Goal: Transaction & Acquisition: Purchase product/service

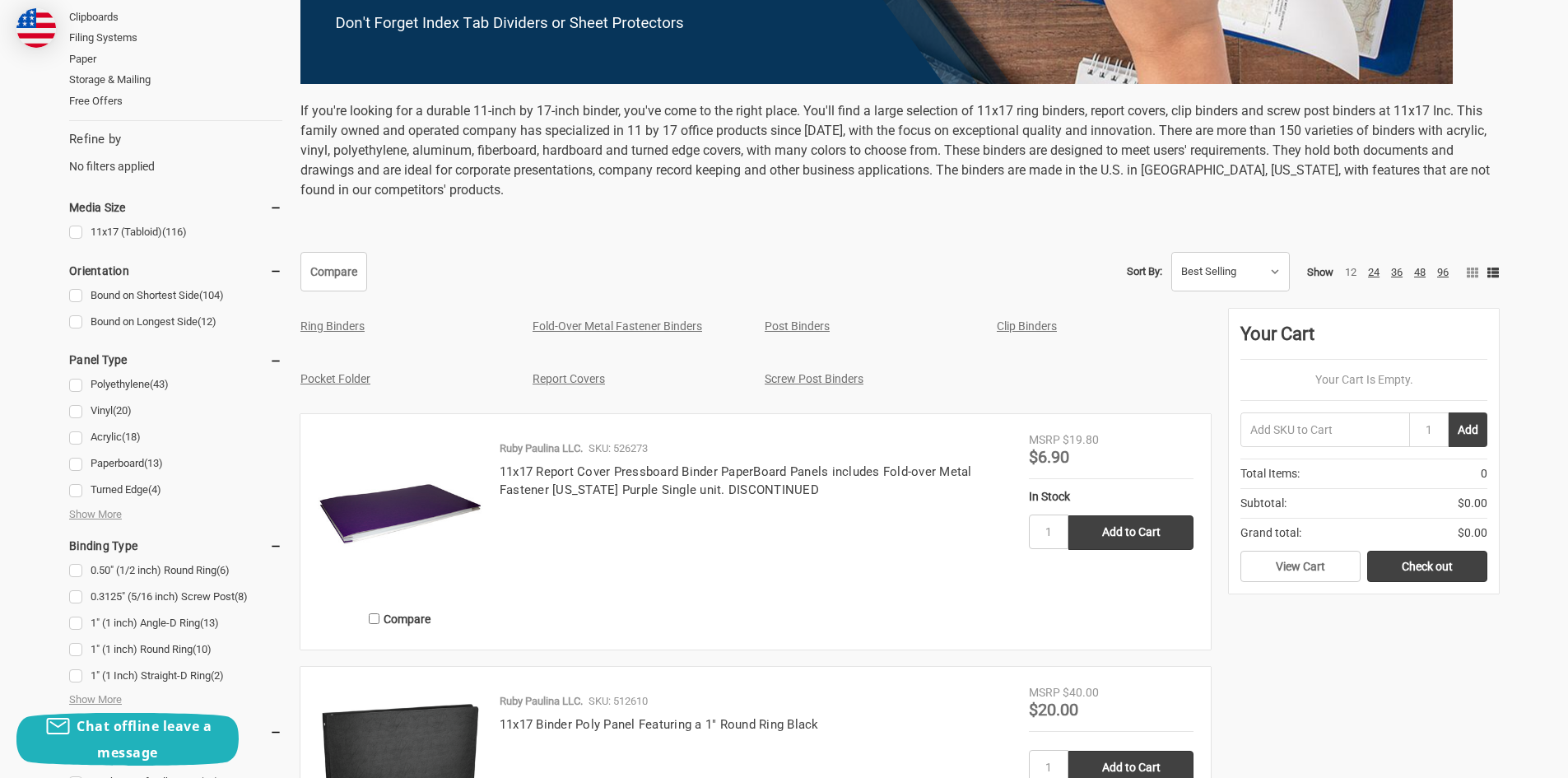
click at [321, 328] on link "Ring Binders" at bounding box center [333, 326] width 64 height 13
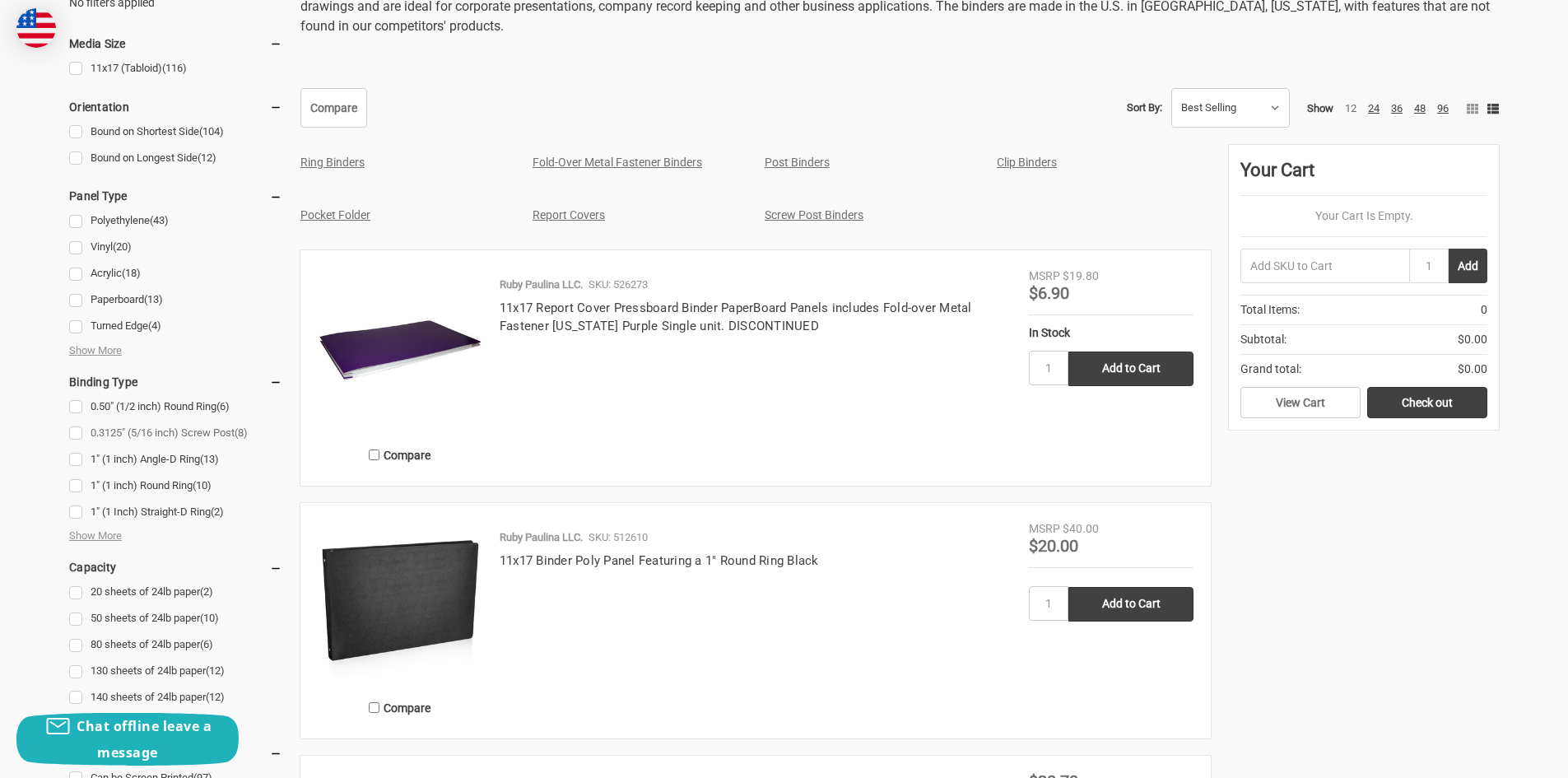
scroll to position [744, 0]
click at [93, 536] on span "Show More" at bounding box center [95, 535] width 53 height 16
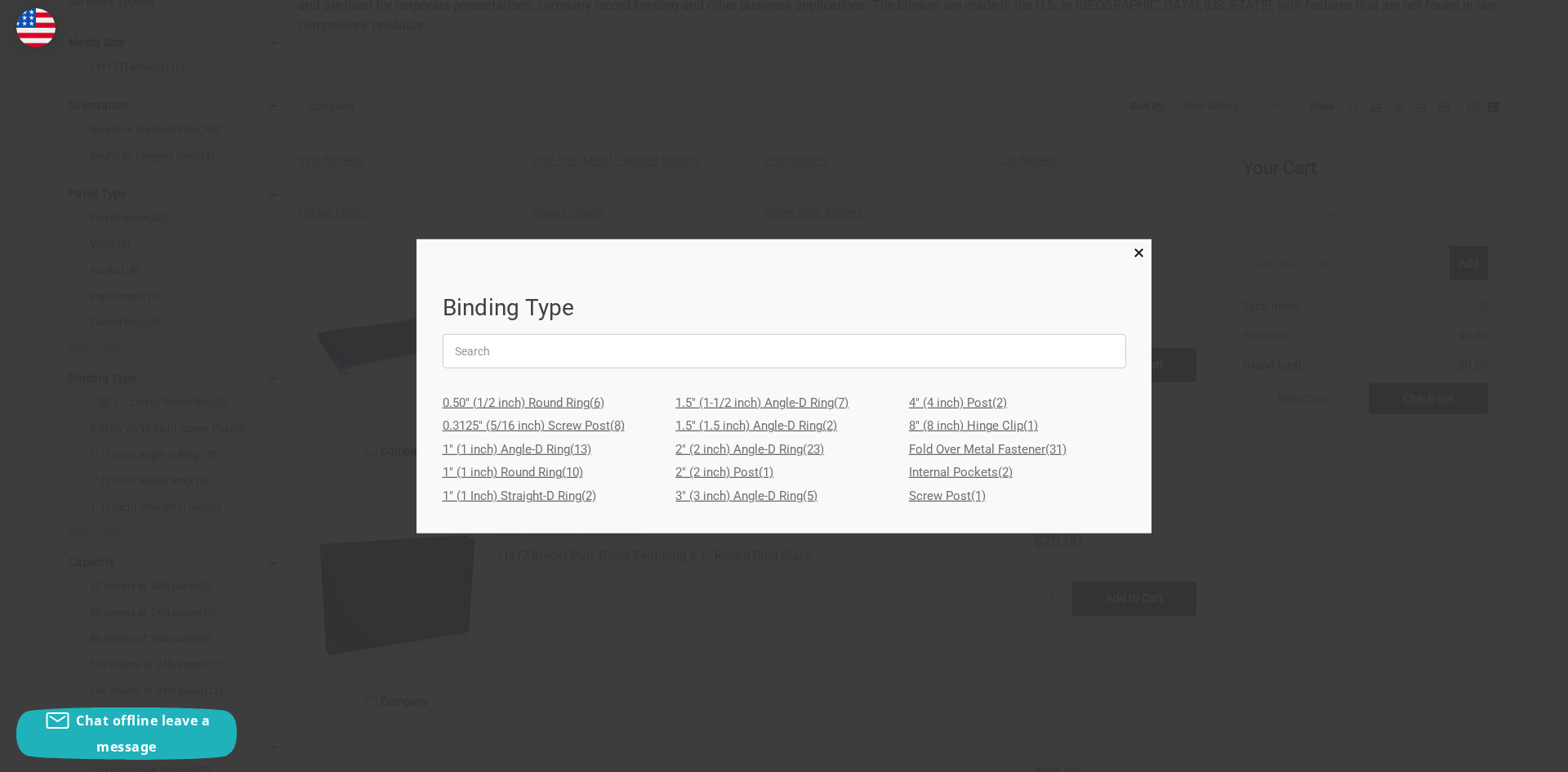
click at [757, 496] on link "3" (3 inch) Angle-D Ring (5)" at bounding box center [784, 497] width 217 height 24
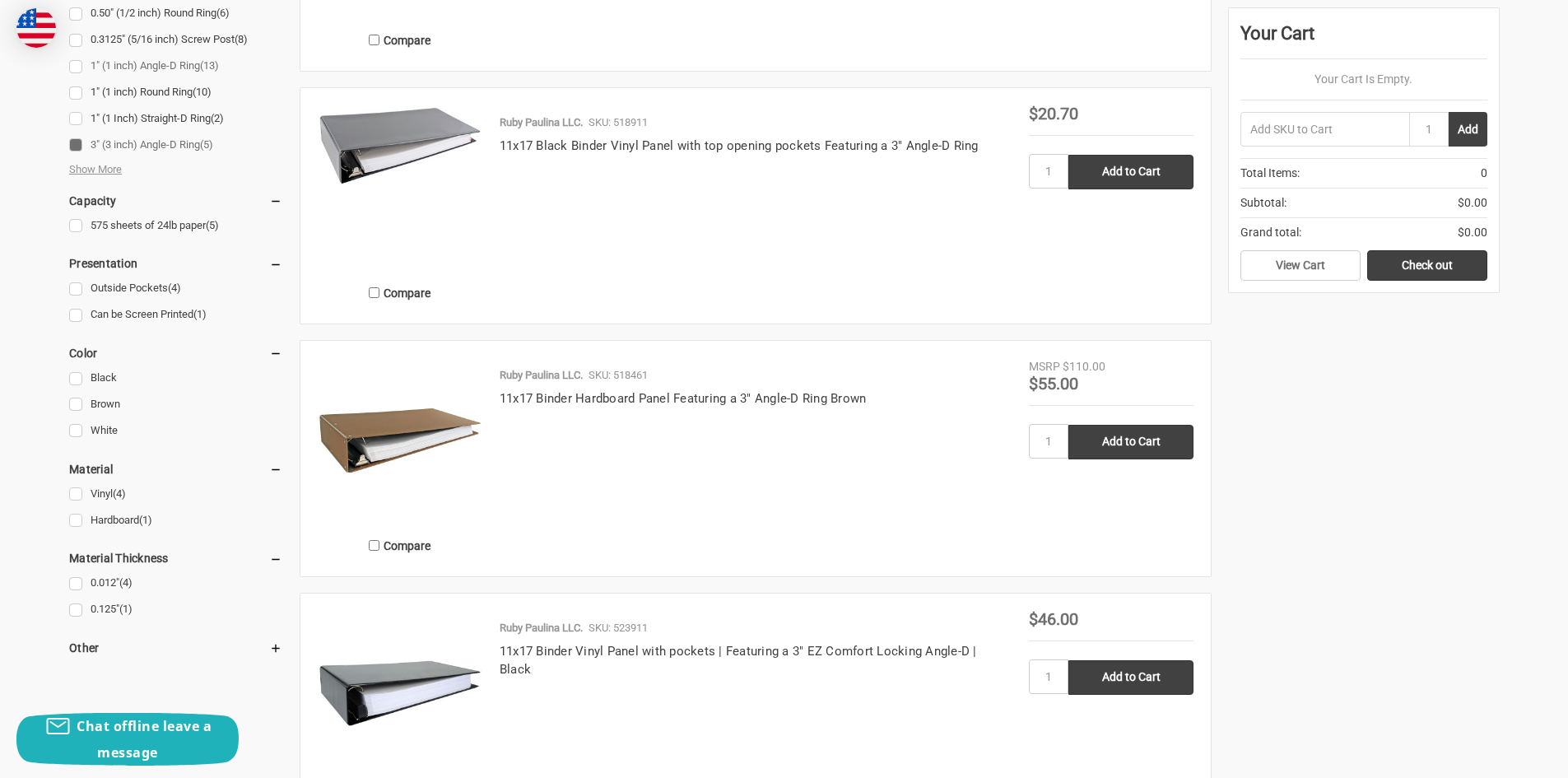
scroll to position [1071, 0]
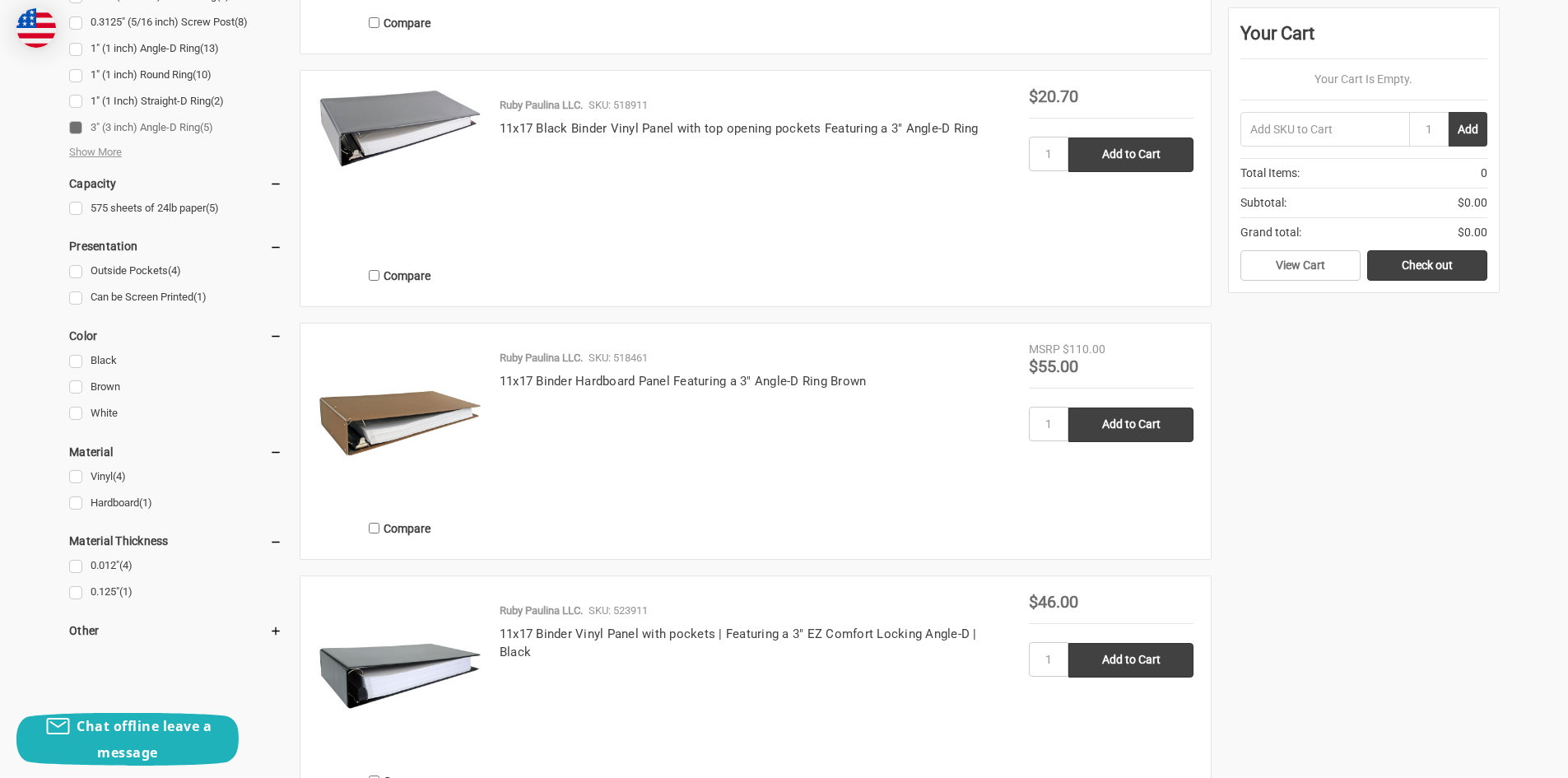
click at [92, 623] on h5 "Other" at bounding box center [175, 630] width 213 height 20
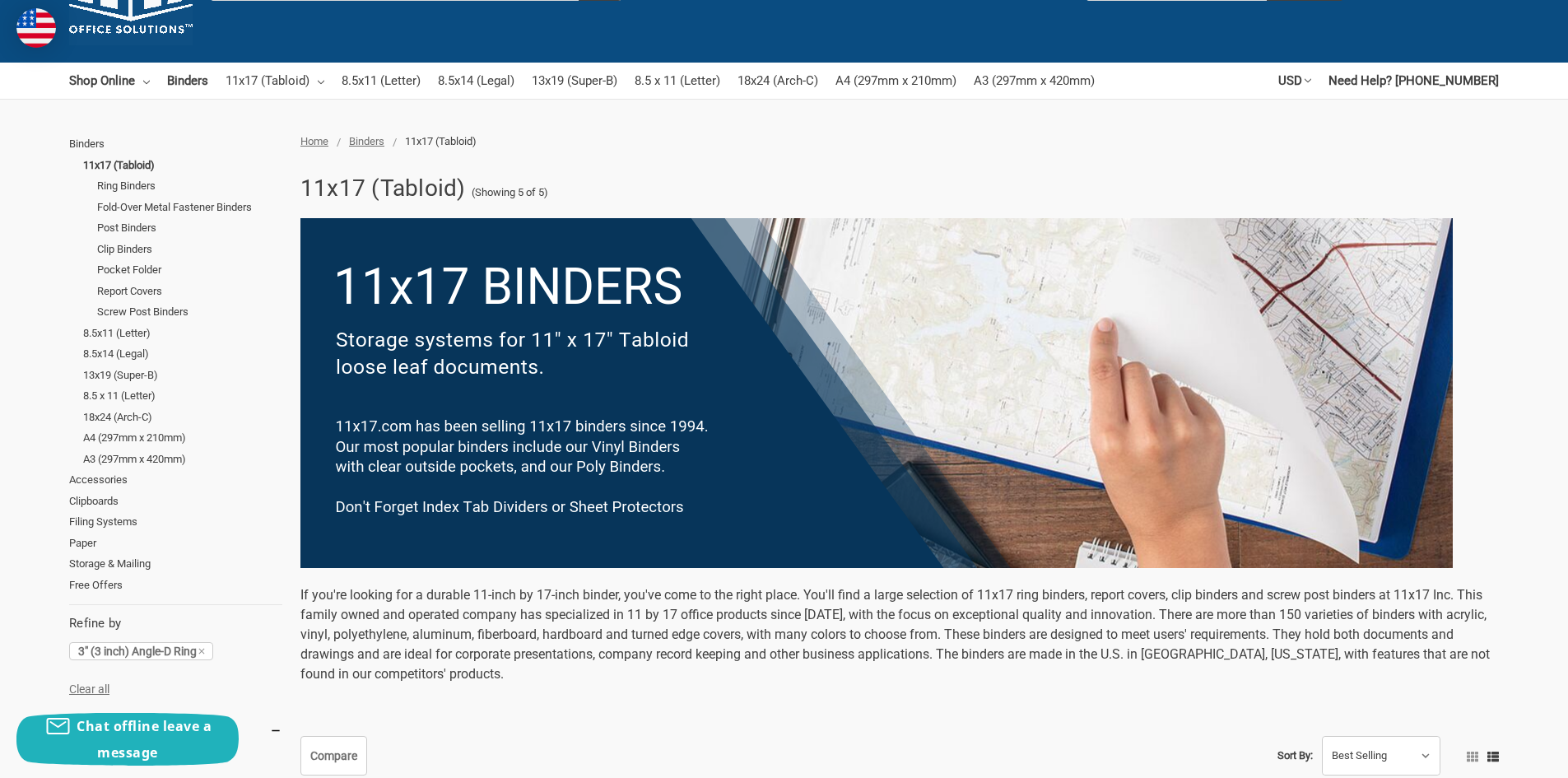
scroll to position [82, 0]
